Goal: Check status: Check status

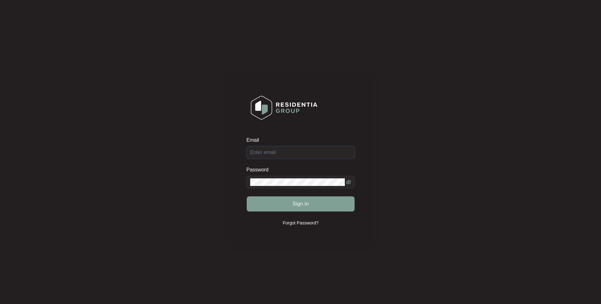
type input "[EMAIL_ADDRESS][DOMAIN_NAME]"
click at [303, 197] on div "Sign in" at bounding box center [300, 204] width 108 height 16
click at [302, 201] on span "Sign in" at bounding box center [300, 204] width 16 height 8
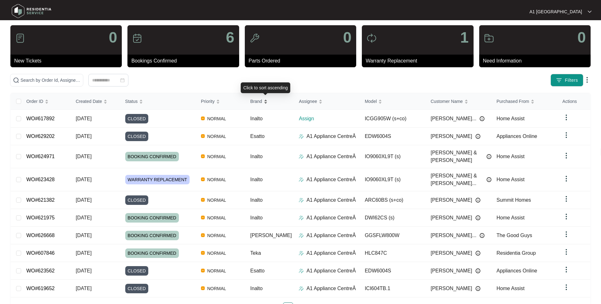
scroll to position [21, 0]
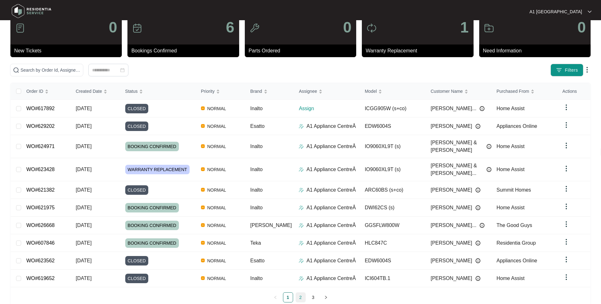
click at [299, 292] on link "2" at bounding box center [300, 296] width 9 height 9
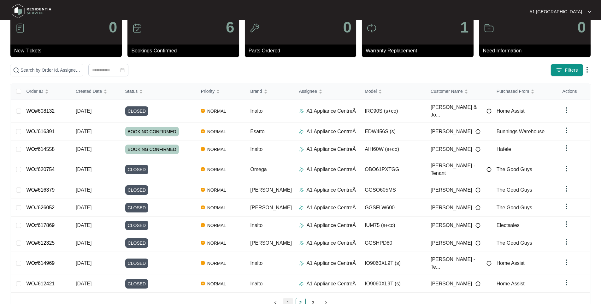
click at [283, 297] on li "1" at bounding box center [288, 302] width 10 height 10
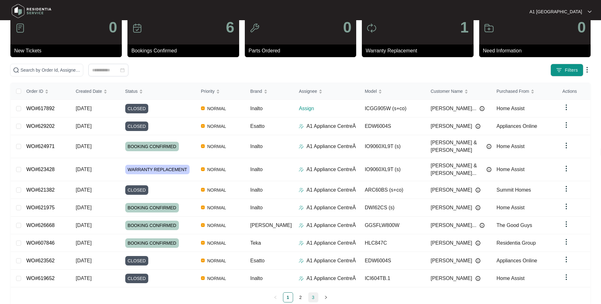
click at [310, 285] on div "Order ID Created Date Status Priority Brand Assignee Model Customer Name Purcha…" at bounding box center [300, 192] width 579 height 219
click at [310, 292] on link "3" at bounding box center [312, 296] width 9 height 9
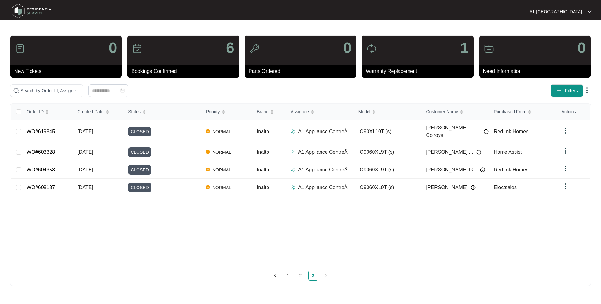
scroll to position [0, 0]
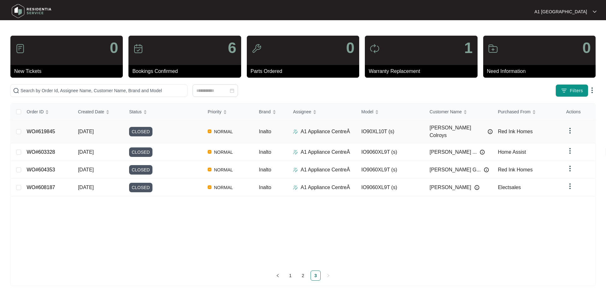
click at [128, 126] on td "CLOSED" at bounding box center [163, 131] width 79 height 23
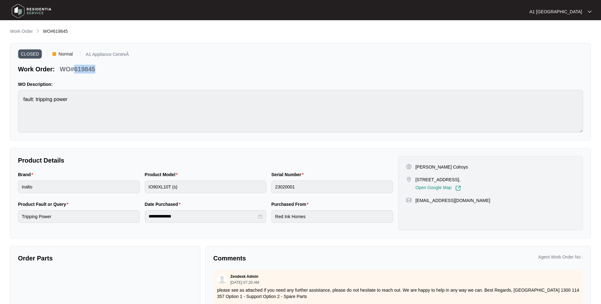
drag, startPoint x: 95, startPoint y: 68, endPoint x: 74, endPoint y: 71, distance: 21.2
click at [74, 71] on div "Work Order: WO#619845" at bounding box center [73, 67] width 111 height 11
copy p "619845"
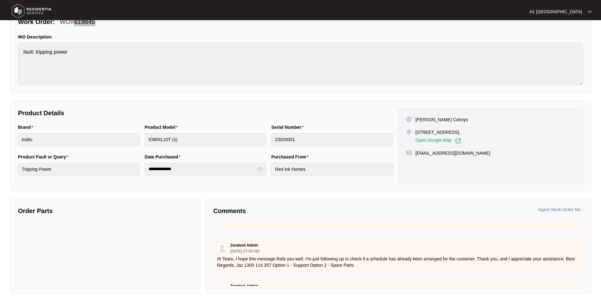
scroll to position [76, 0]
